Goal: Unclear: Check status

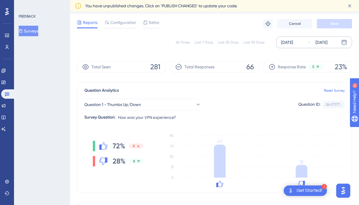
click at [328, 43] on div "[DATE]" at bounding box center [322, 42] width 12 height 7
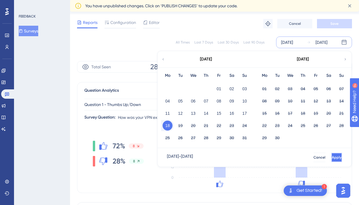
click at [332, 156] on span "Apply" at bounding box center [337, 157] width 10 height 5
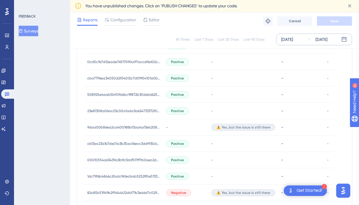
scroll to position [241, 0]
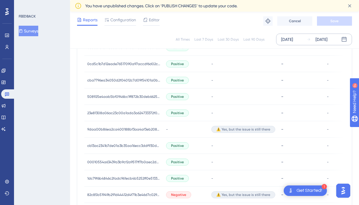
click at [328, 39] on div "[DATE]" at bounding box center [322, 39] width 12 height 7
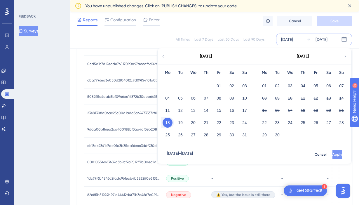
click at [333, 157] on button "Apply" at bounding box center [338, 154] width 10 height 9
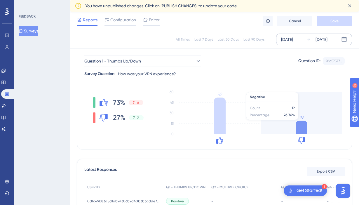
scroll to position [152, 0]
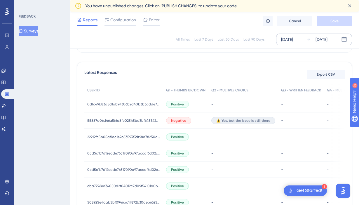
click at [328, 37] on div "[DATE]" at bounding box center [322, 39] width 12 height 7
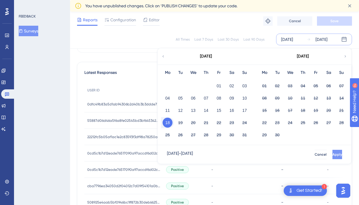
click at [333, 155] on span "Apply" at bounding box center [338, 154] width 10 height 5
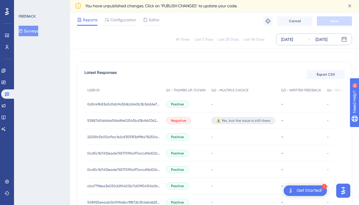
click at [323, 37] on div "[DATE]" at bounding box center [322, 39] width 12 height 7
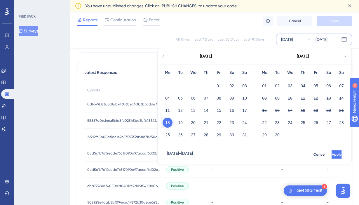
click at [332, 152] on span "Apply" at bounding box center [337, 154] width 10 height 5
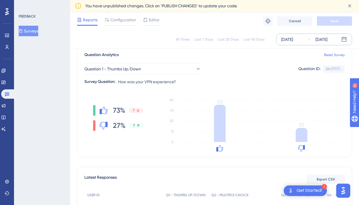
scroll to position [46, 0]
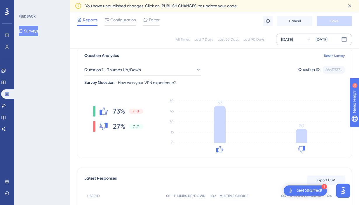
click at [319, 39] on div "[DATE]" at bounding box center [322, 39] width 12 height 7
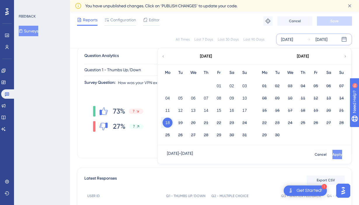
click at [333, 155] on span "Apply" at bounding box center [338, 154] width 10 height 5
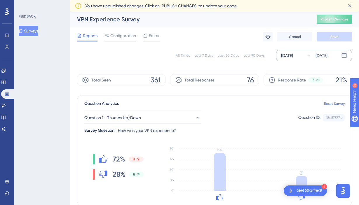
scroll to position [0, 0]
click at [293, 54] on div "[DATE]" at bounding box center [287, 56] width 12 height 7
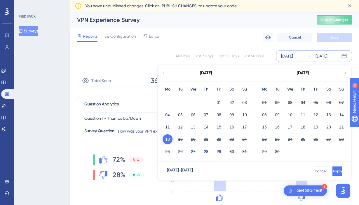
click at [170, 140] on button "18" at bounding box center [168, 139] width 10 height 10
click at [333, 167] on button "Apply" at bounding box center [338, 171] width 10 height 9
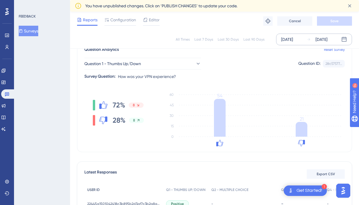
scroll to position [53, 0]
click at [339, 39] on div "[DATE] [DATE]" at bounding box center [314, 40] width 76 height 12
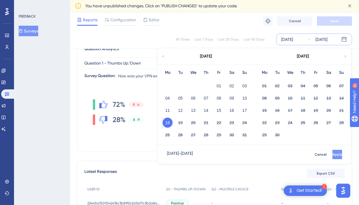
click at [333, 153] on span "Apply" at bounding box center [338, 154] width 10 height 5
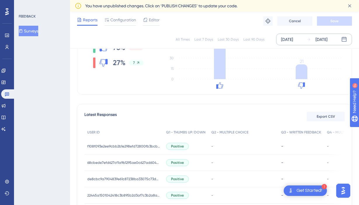
scroll to position [139, 0]
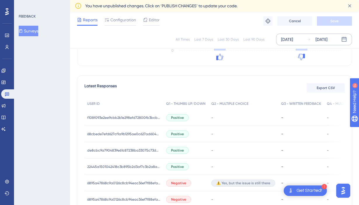
click at [323, 40] on div "[DATE]" at bounding box center [322, 39] width 12 height 7
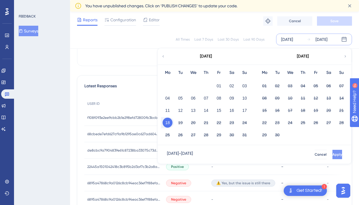
click at [333, 153] on span "Apply" at bounding box center [338, 154] width 10 height 5
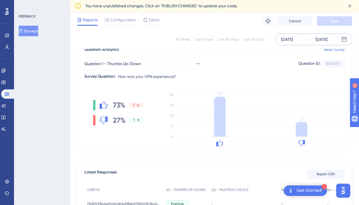
scroll to position [58, 0]
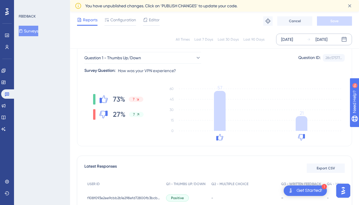
click at [323, 37] on div "[DATE]" at bounding box center [322, 39] width 12 height 7
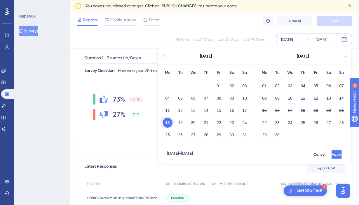
click at [332, 155] on span "Apply" at bounding box center [337, 154] width 10 height 5
